Goal: Contribute content: Add original content to the website for others to see

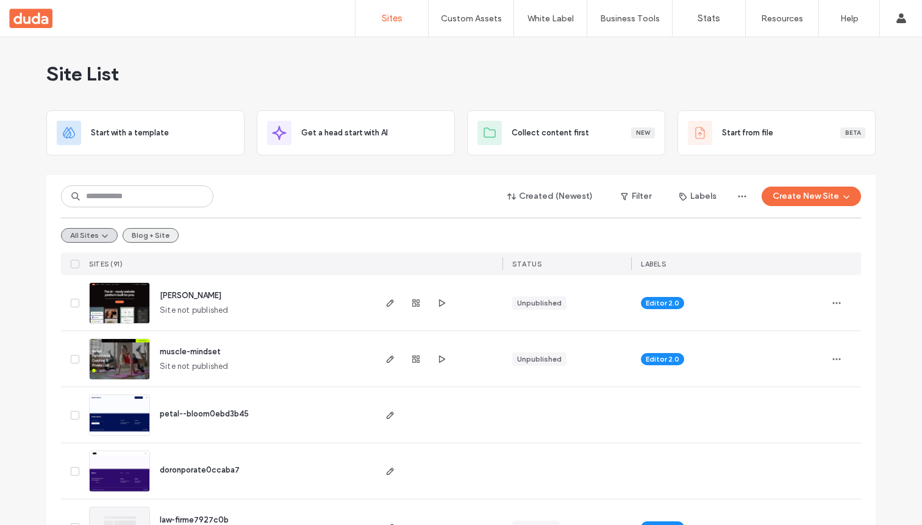
click at [139, 235] on button "Blog + Site" at bounding box center [151, 235] width 56 height 15
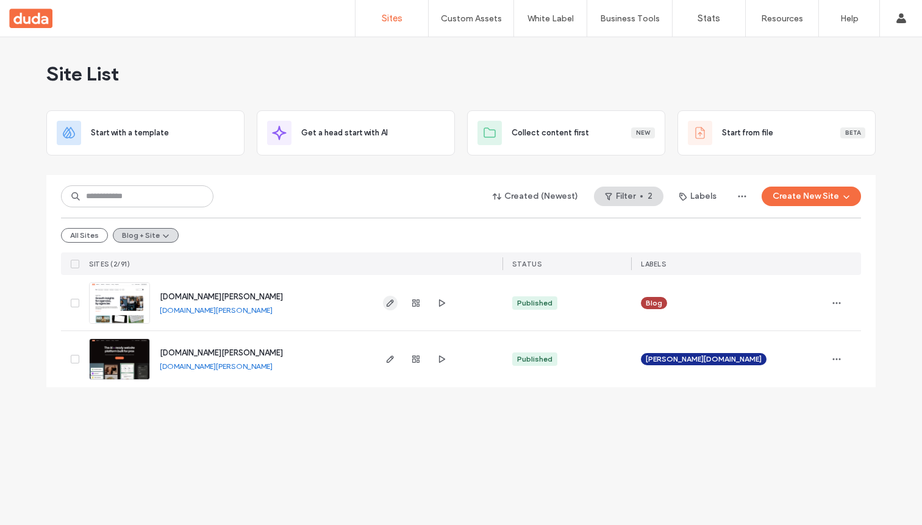
click at [393, 306] on icon "button" at bounding box center [390, 303] width 10 height 10
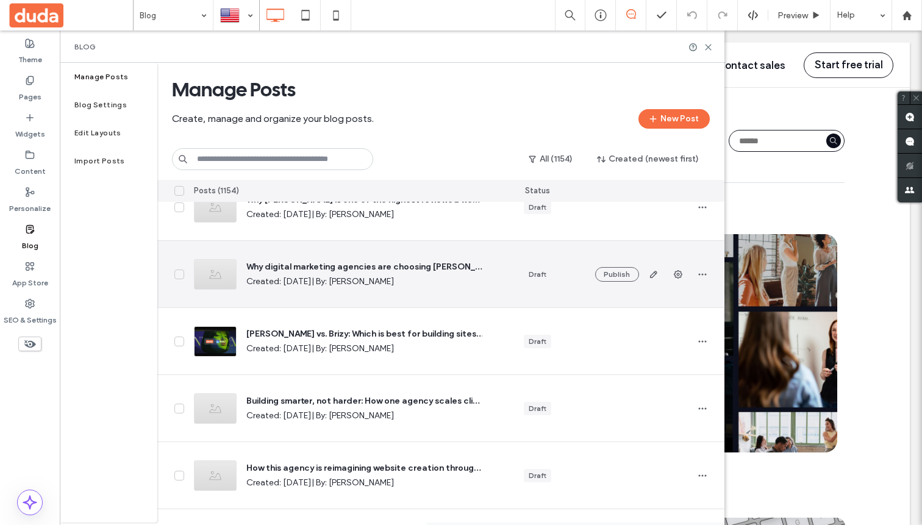
scroll to position [99, 0]
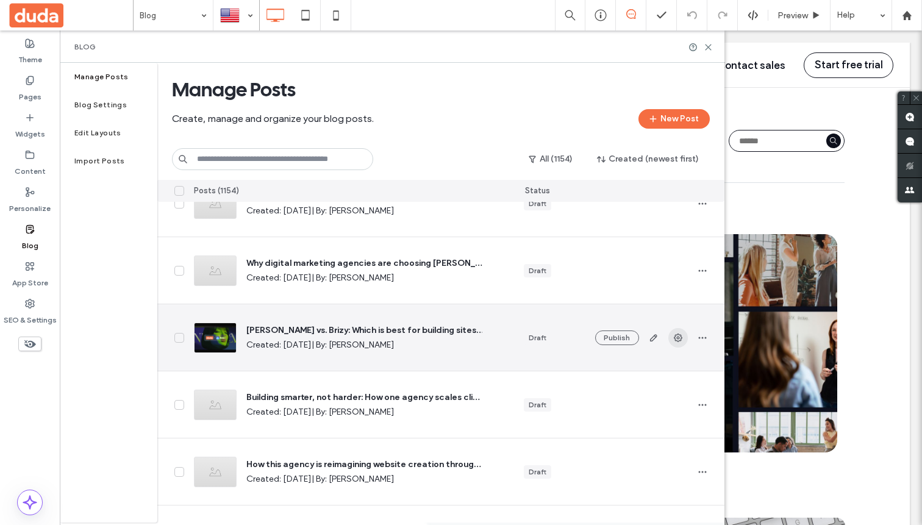
click at [680, 336] on use "button" at bounding box center [678, 338] width 9 height 9
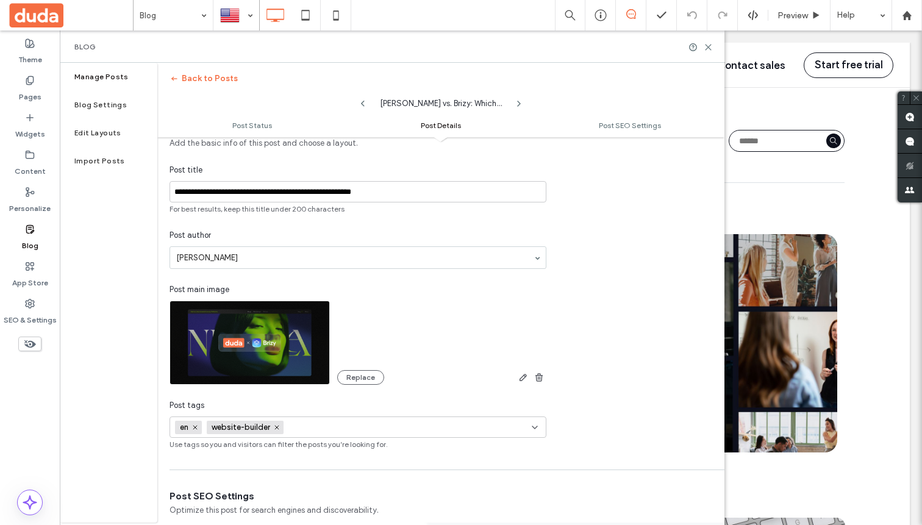
scroll to position [218, 0]
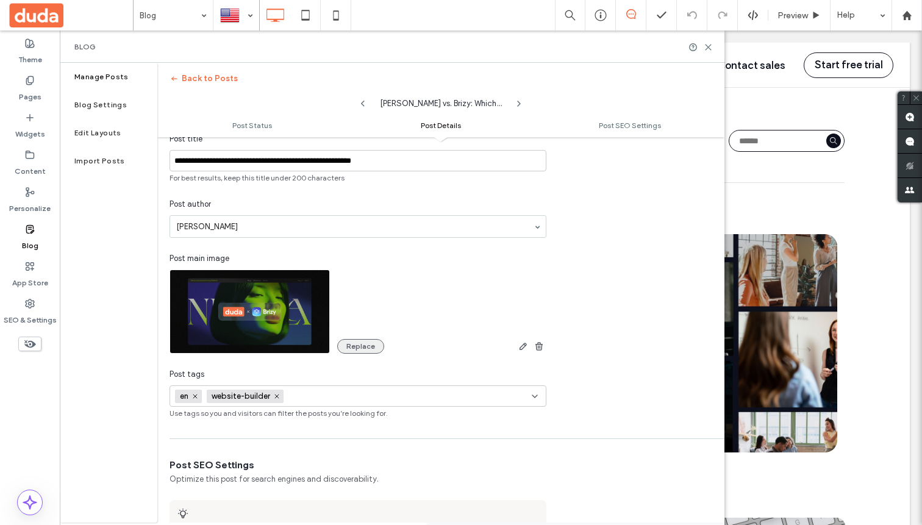
click at [375, 344] on button "Replace" at bounding box center [360, 346] width 47 height 15
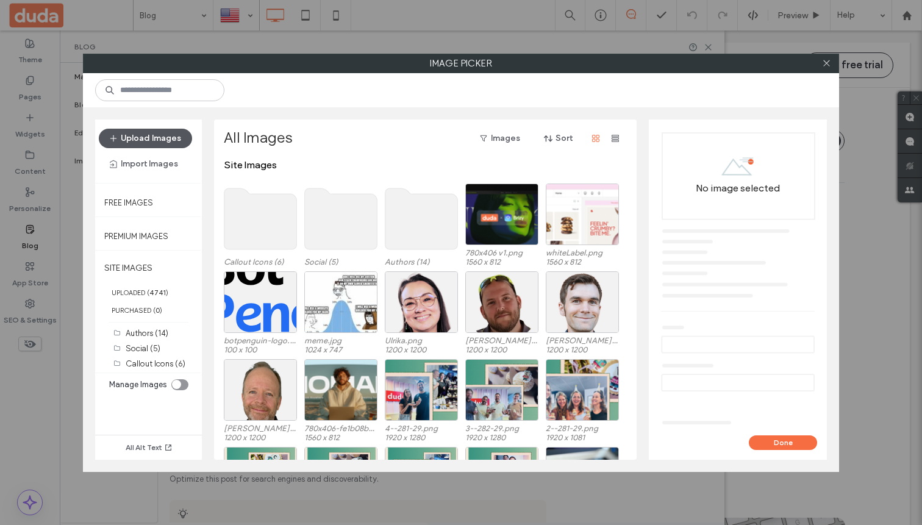
click at [177, 140] on button "Upload Images" at bounding box center [145, 139] width 93 height 20
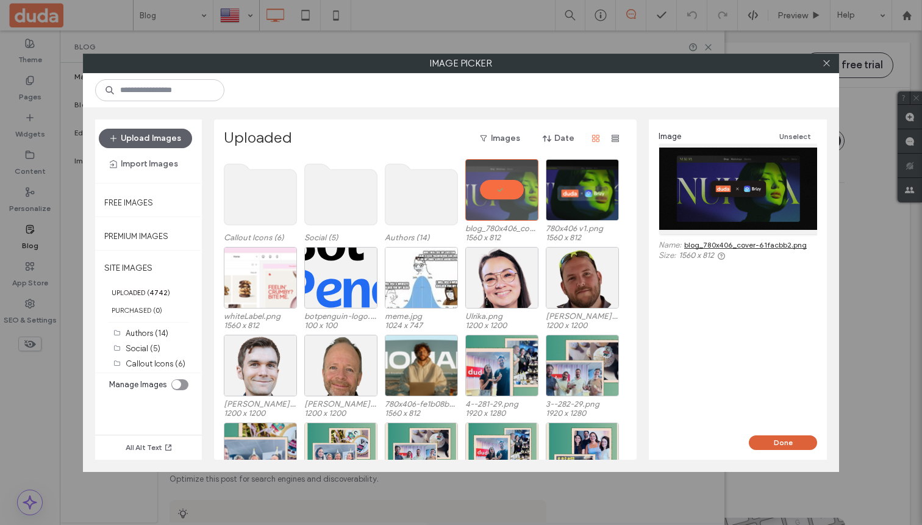
click at [784, 439] on button "Done" at bounding box center [783, 443] width 68 height 15
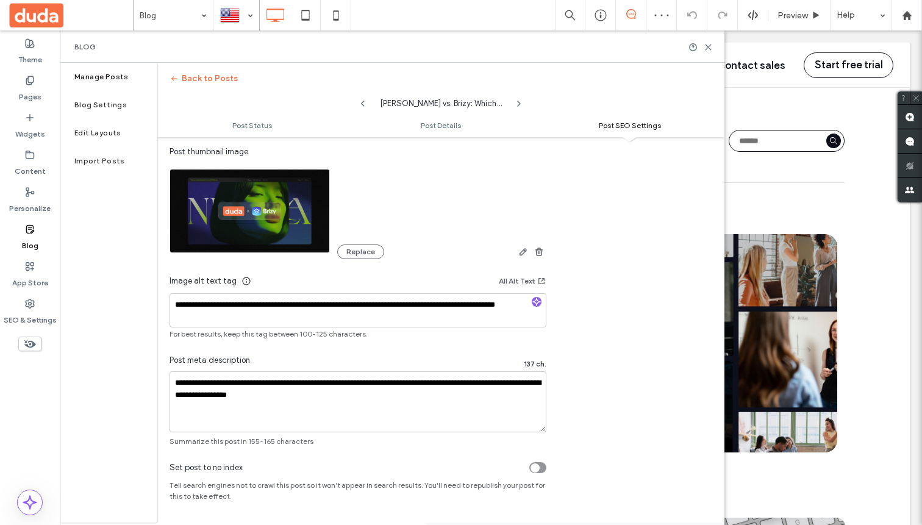
scroll to position [0, 0]
click at [369, 259] on div "**********" at bounding box center [357, 214] width 401 height 465
click at [363, 255] on button "Replace" at bounding box center [360, 252] width 47 height 15
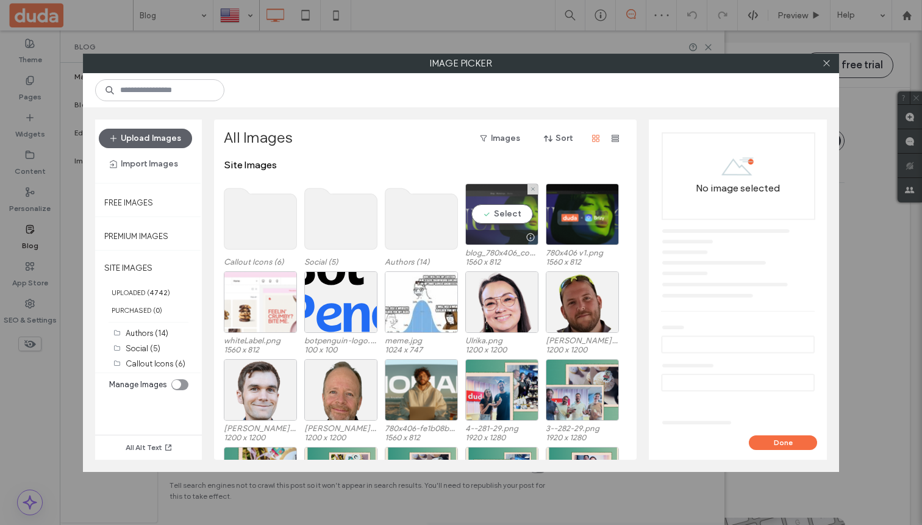
click at [496, 206] on div "Select" at bounding box center [501, 215] width 73 height 62
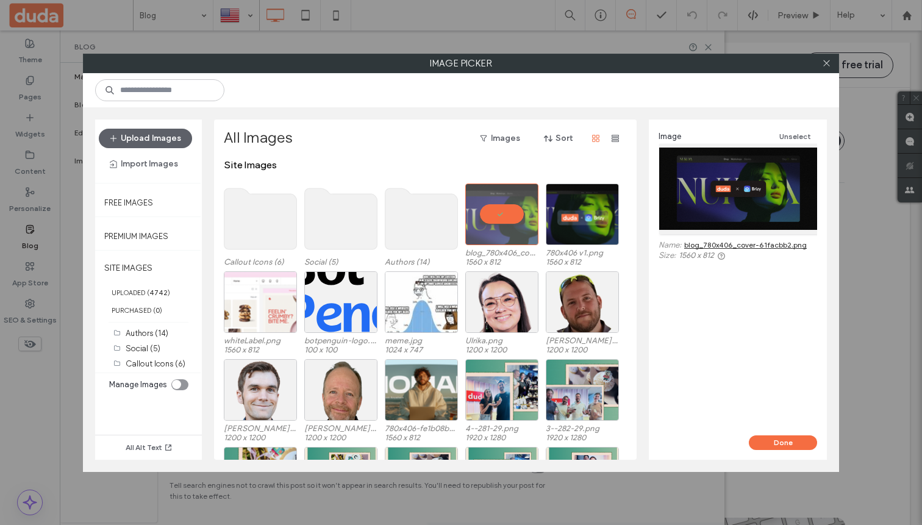
click at [798, 434] on div "Image Unselect Name: blog_780x406_cover-61facbb2.png Size: 1560 x 812" at bounding box center [738, 278] width 178 height 316
click at [792, 442] on button "Done" at bounding box center [783, 443] width 68 height 15
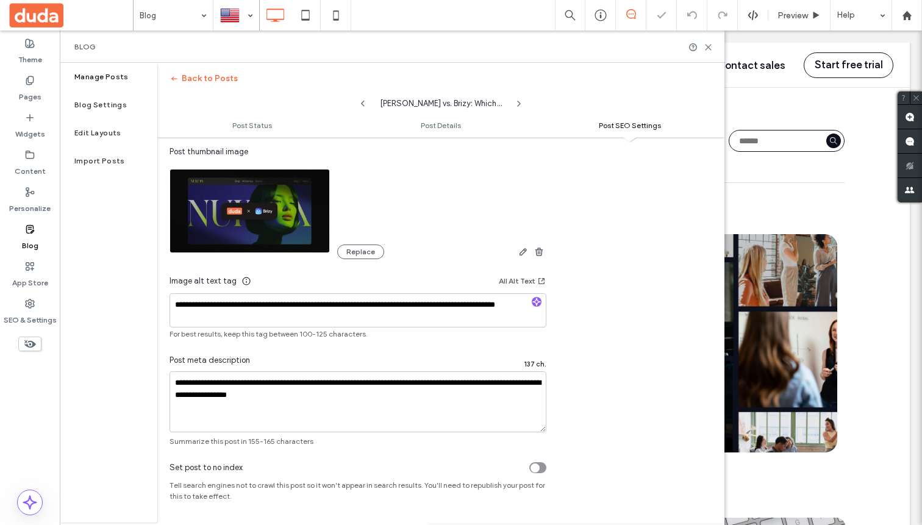
click at [710, 46] on div at bounding box center [461, 262] width 922 height 525
click at [707, 51] on div "Blog" at bounding box center [392, 47] width 636 height 10
click at [708, 45] on use at bounding box center [708, 47] width 5 height 5
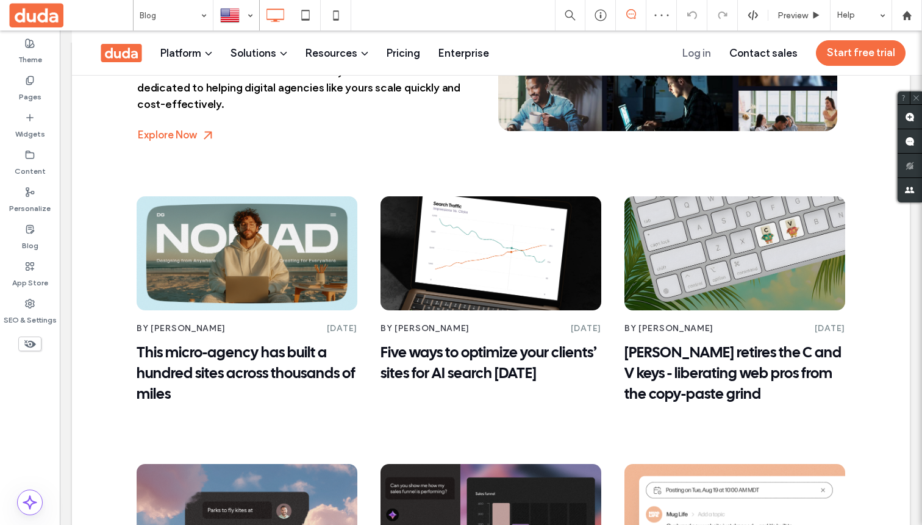
scroll to position [353, 0]
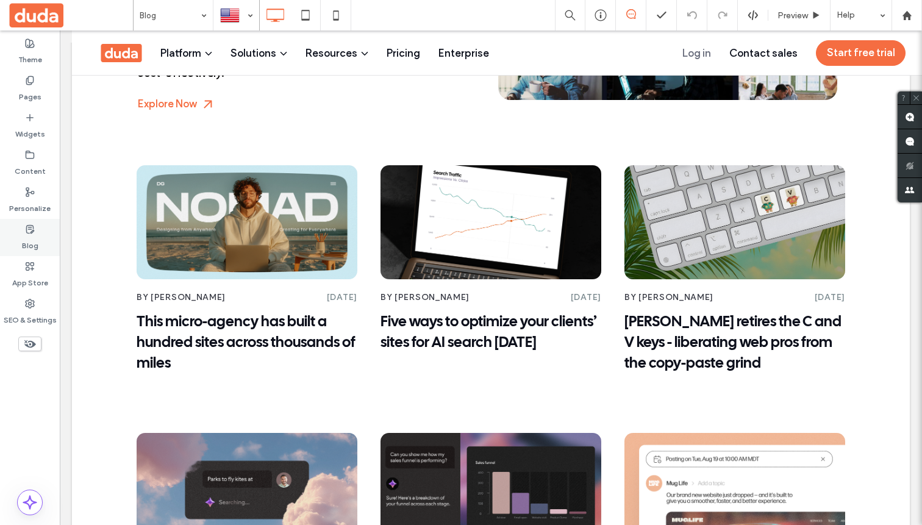
click at [25, 224] on icon at bounding box center [30, 229] width 10 height 10
